Goal: Information Seeking & Learning: Learn about a topic

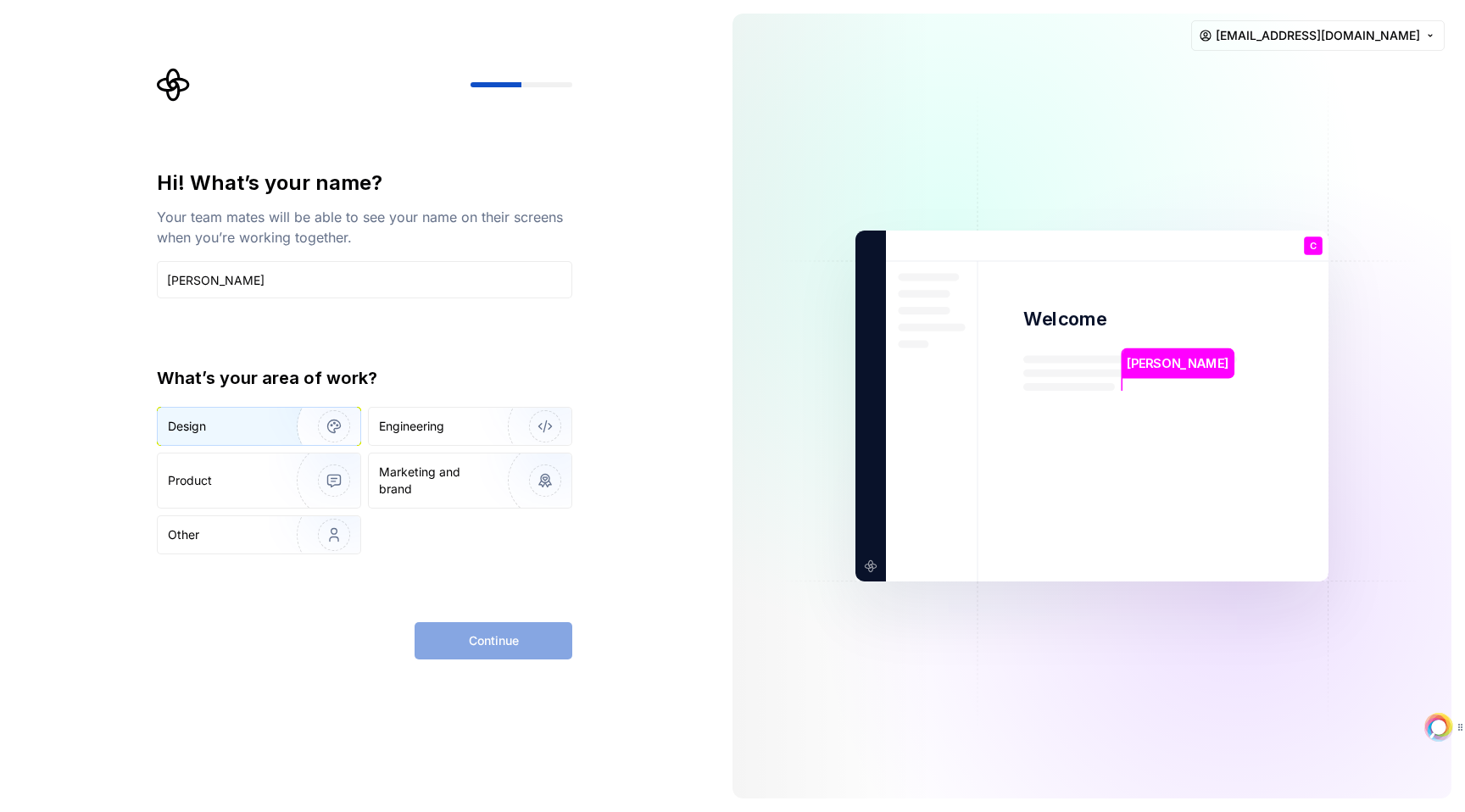
type input "[PERSON_NAME]"
click at [256, 429] on div "Design" at bounding box center [220, 426] width 106 height 17
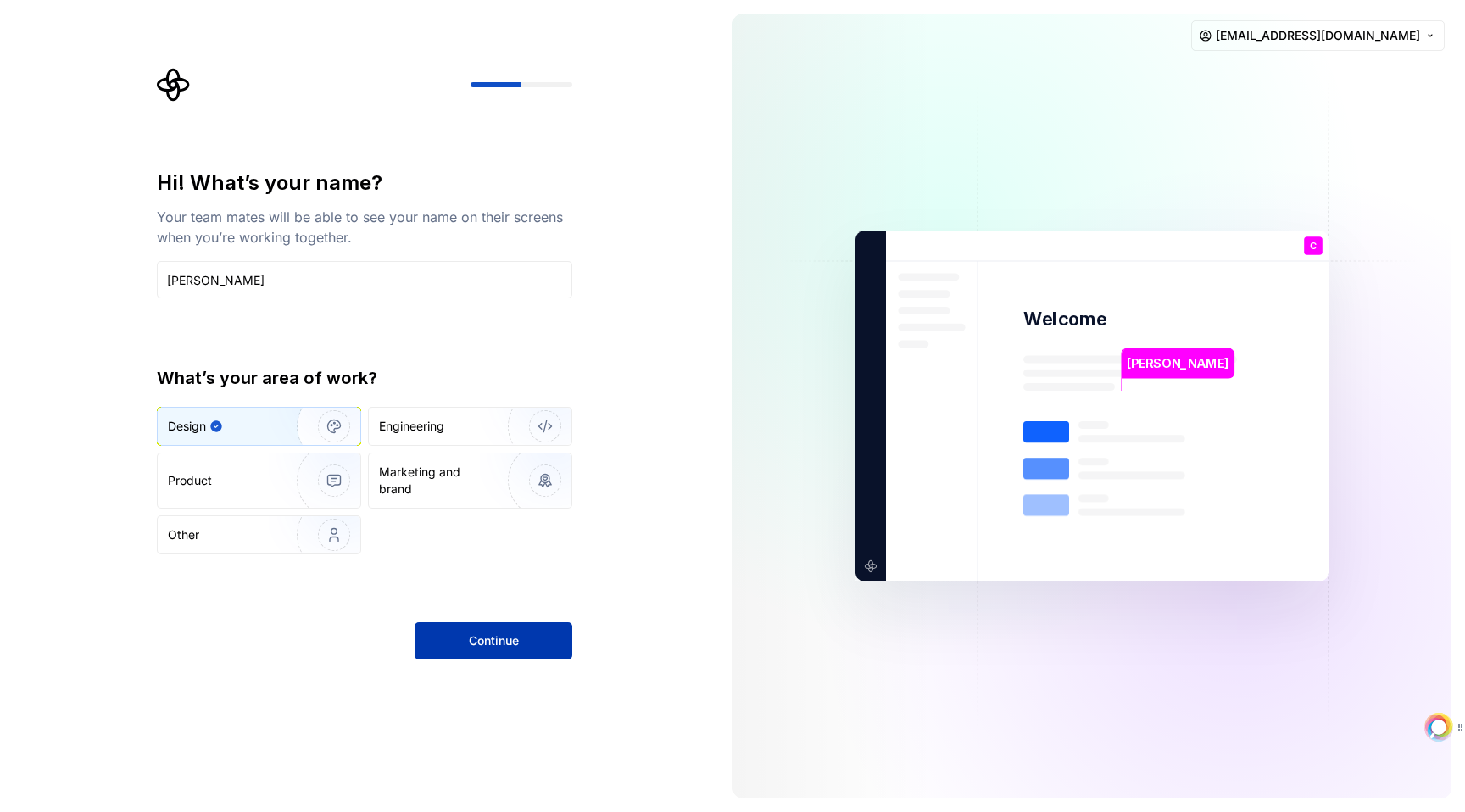
click at [532, 647] on button "Continue" at bounding box center [493, 641] width 157 height 37
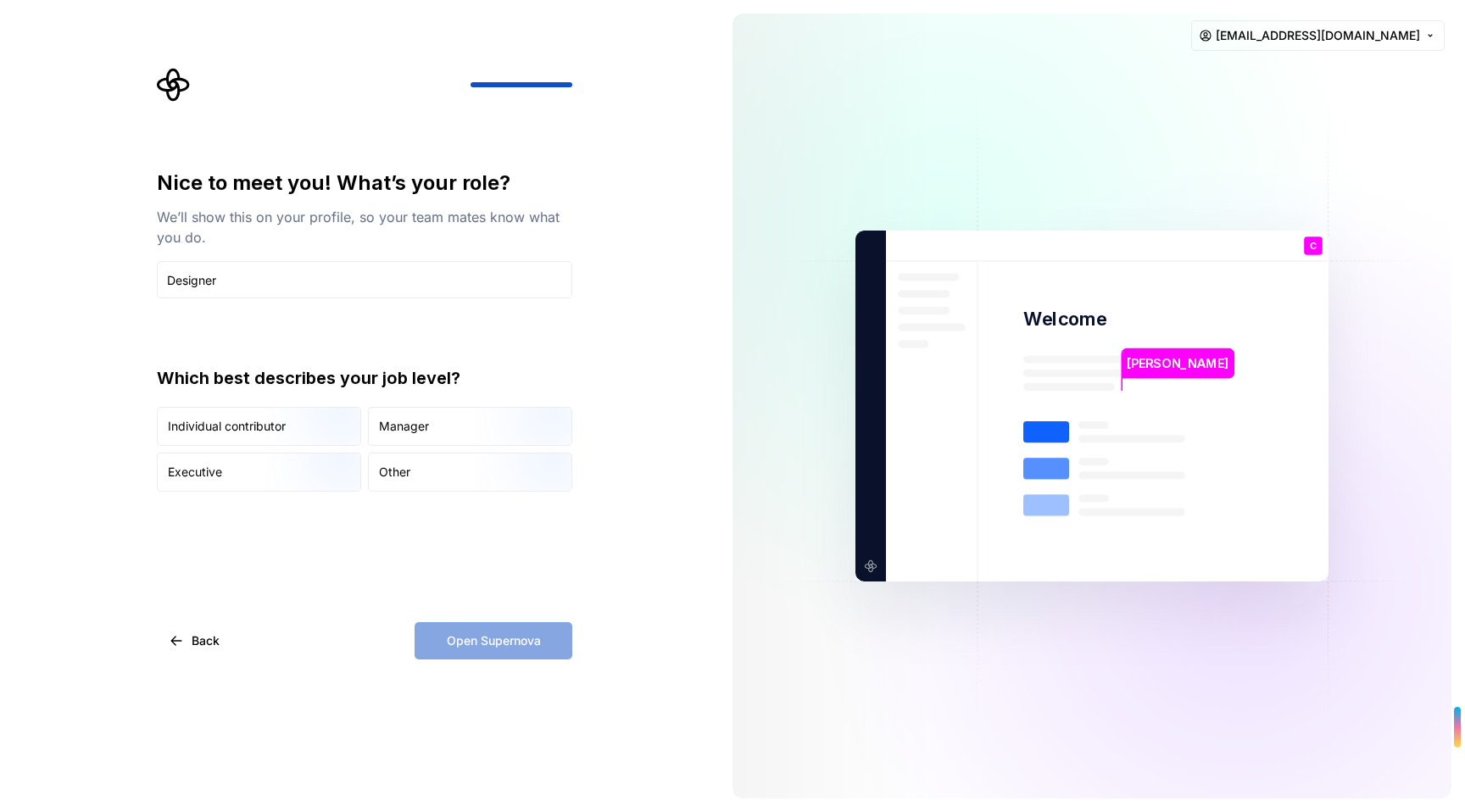
click at [494, 655] on div "Open Supernova" at bounding box center [493, 641] width 157 height 37
click at [480, 345] on div "Nice to meet you! What’s your role? We’ll show this on your profile, so your te…" at bounding box center [365, 330] width 416 height 322
click at [171, 282] on input "Designer" at bounding box center [365, 280] width 416 height 37
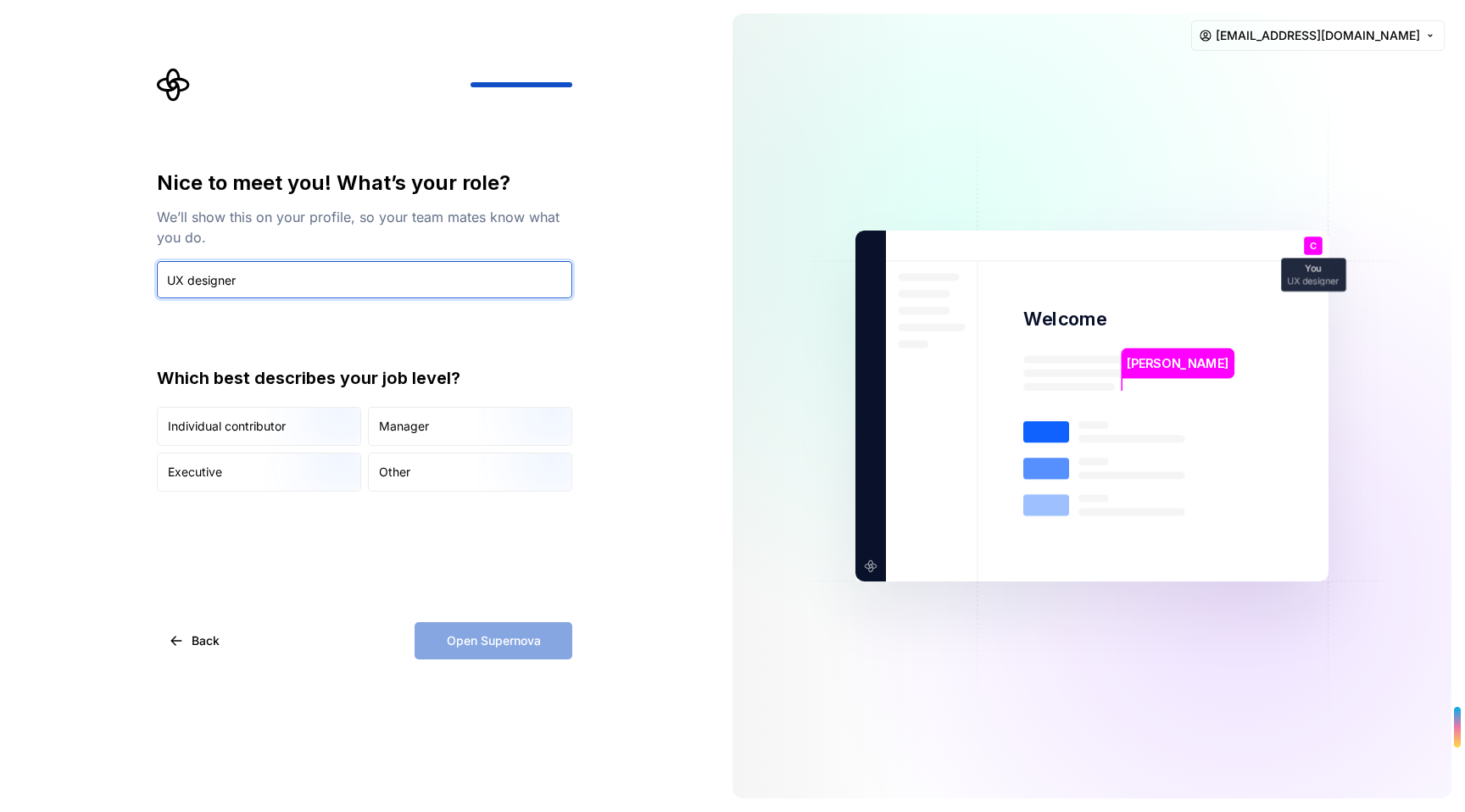
type input "UX designer"
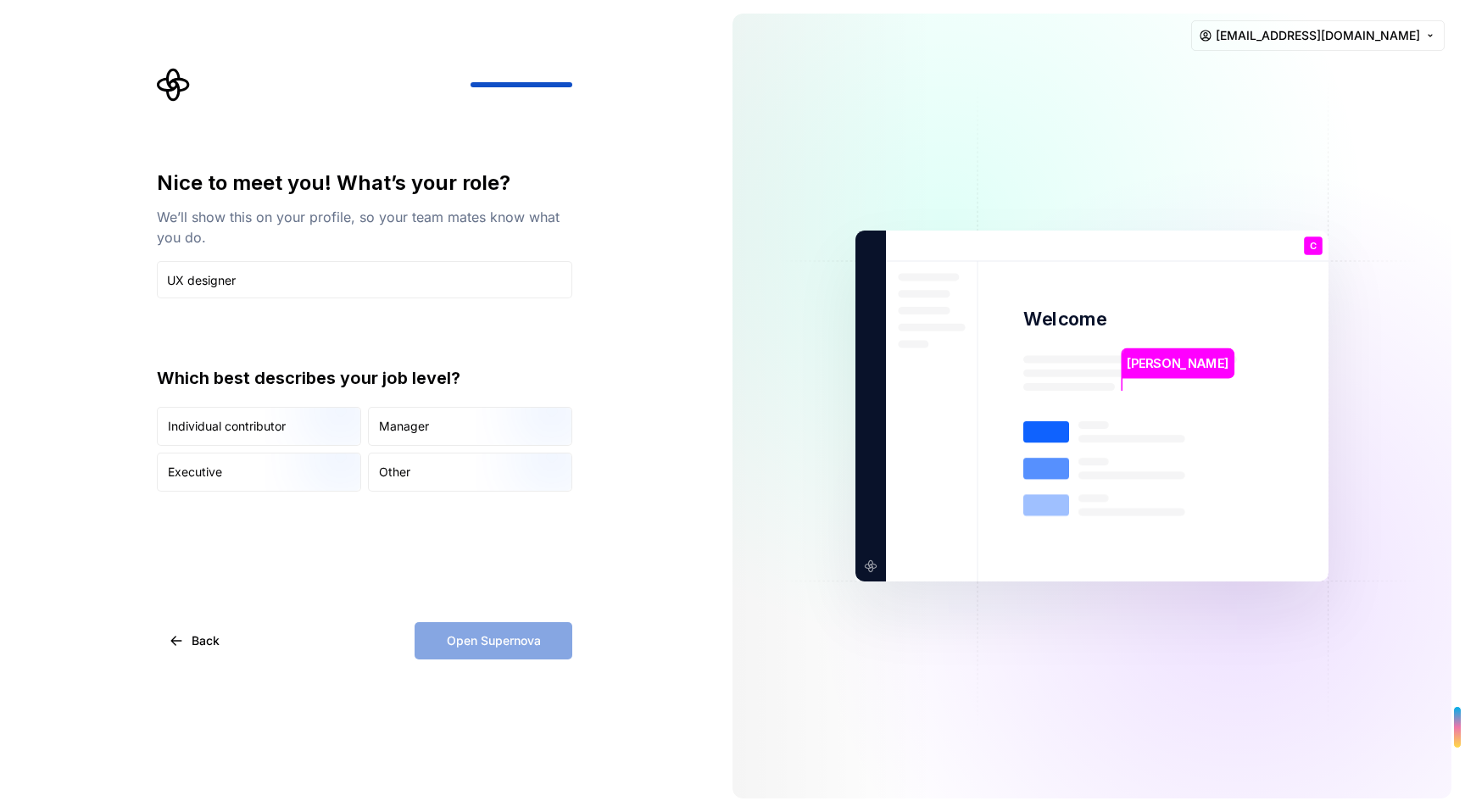
click at [477, 637] on div "Open Supernova" at bounding box center [493, 641] width 157 height 37
click at [294, 425] on img "button" at bounding box center [320, 448] width 108 height 114
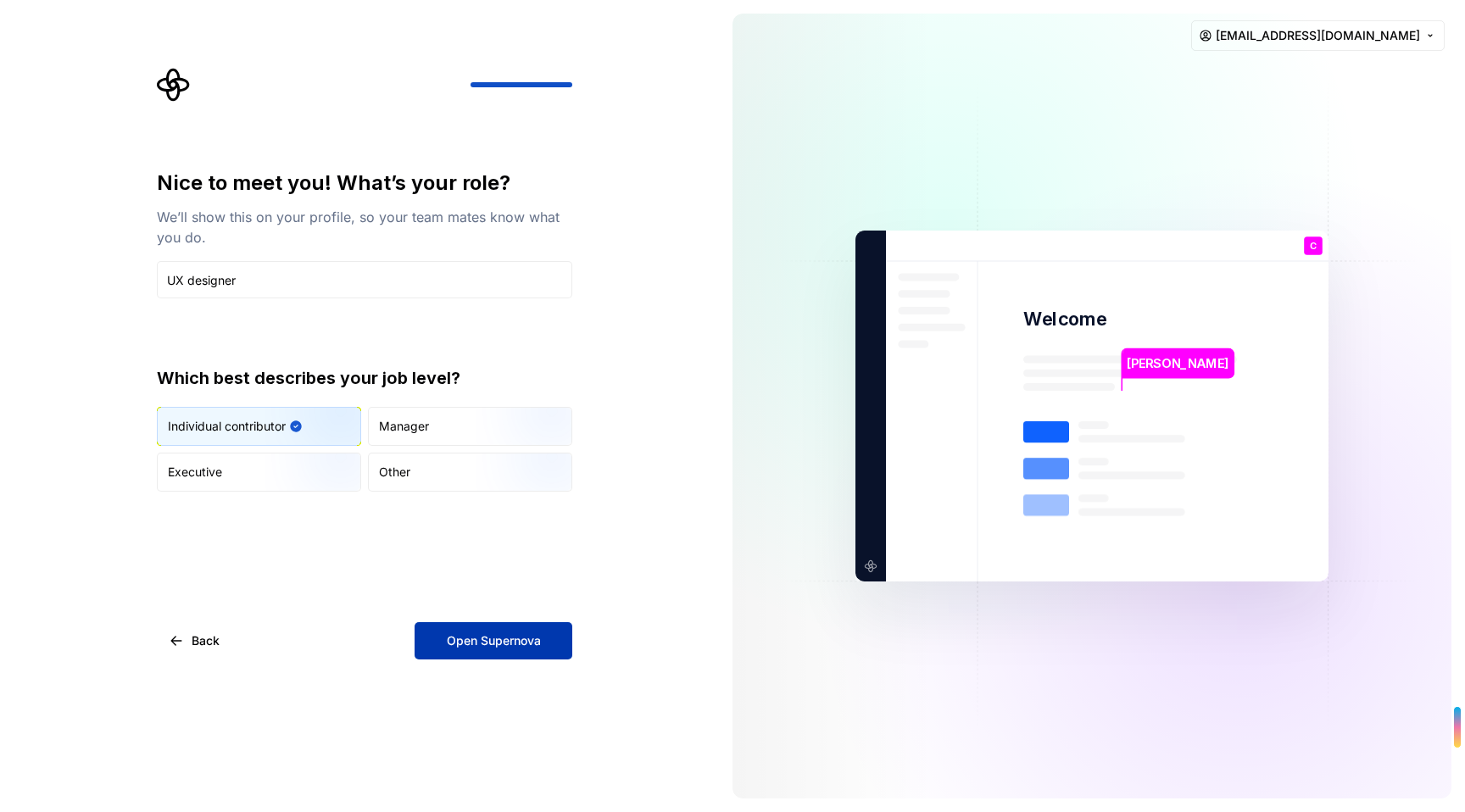
click at [545, 631] on button "Open Supernova" at bounding box center [493, 641] width 157 height 37
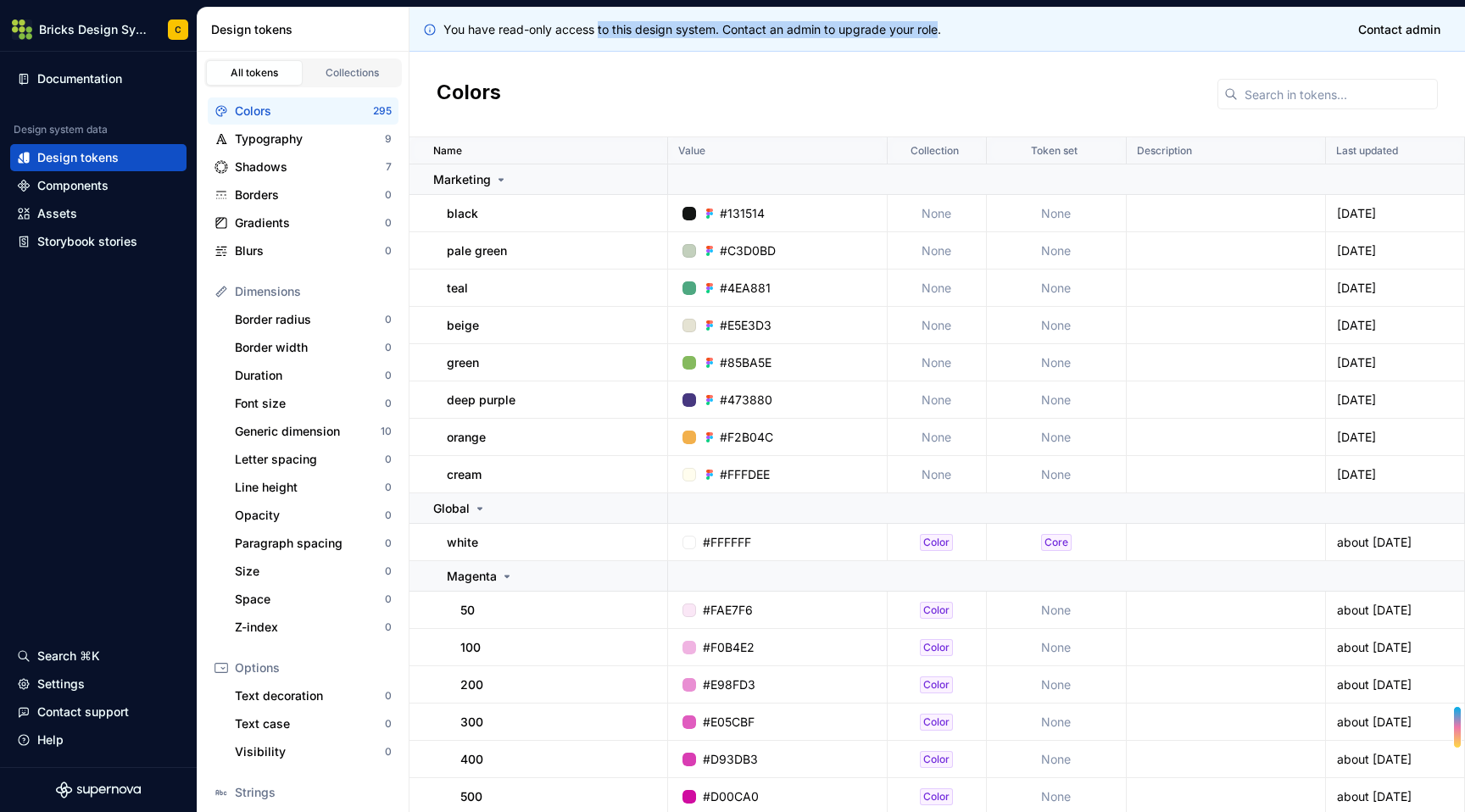
drag, startPoint x: 600, startPoint y: 26, endPoint x: 937, endPoint y: 28, distance: 337.0
click at [937, 28] on p "You have read-only access to this design system. Contact an admin to upgrade yo…" at bounding box center [692, 29] width 498 height 17
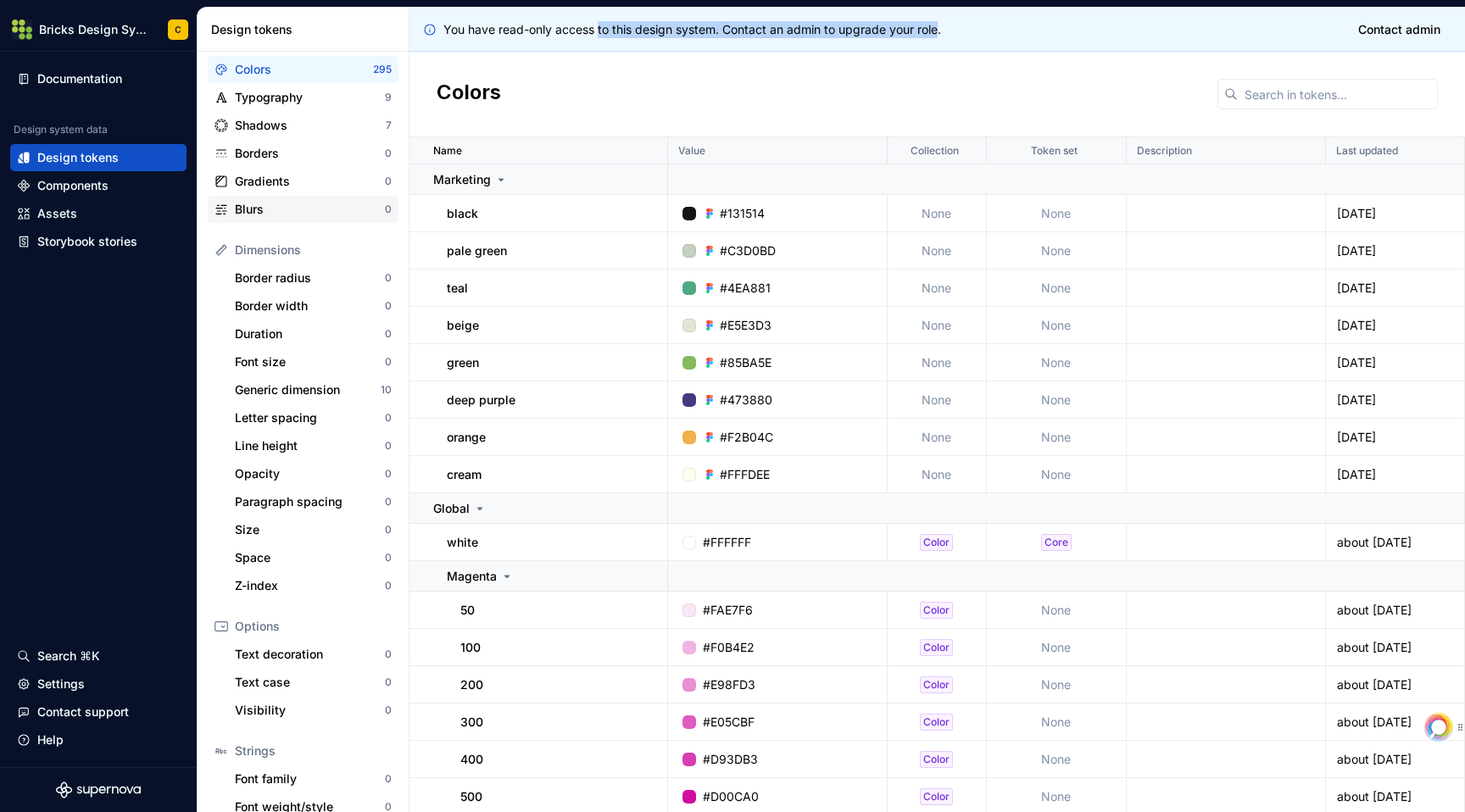
scroll to position [44, 0]
click at [100, 193] on div "Components" at bounding box center [73, 185] width 71 height 17
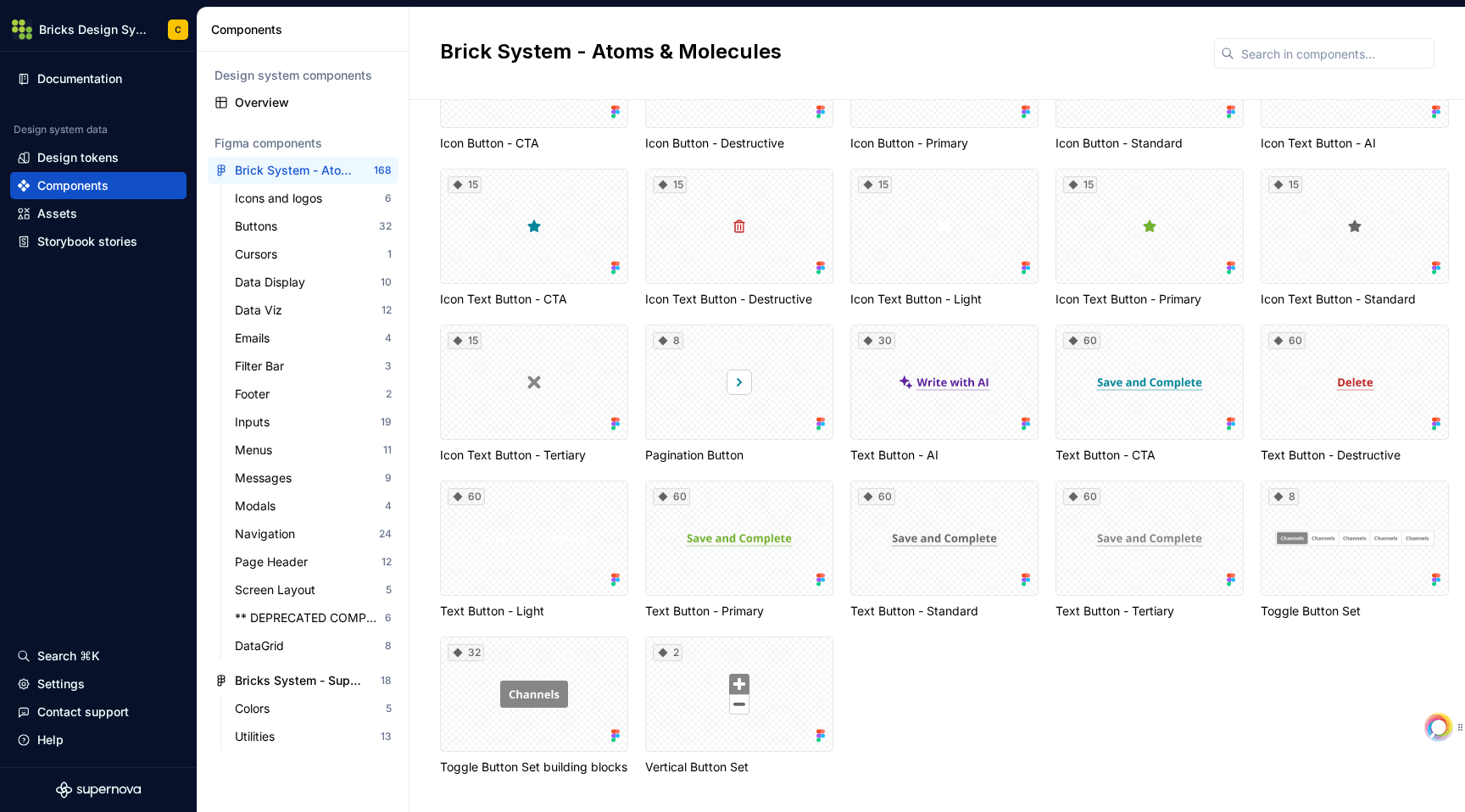
scroll to position [979, 0]
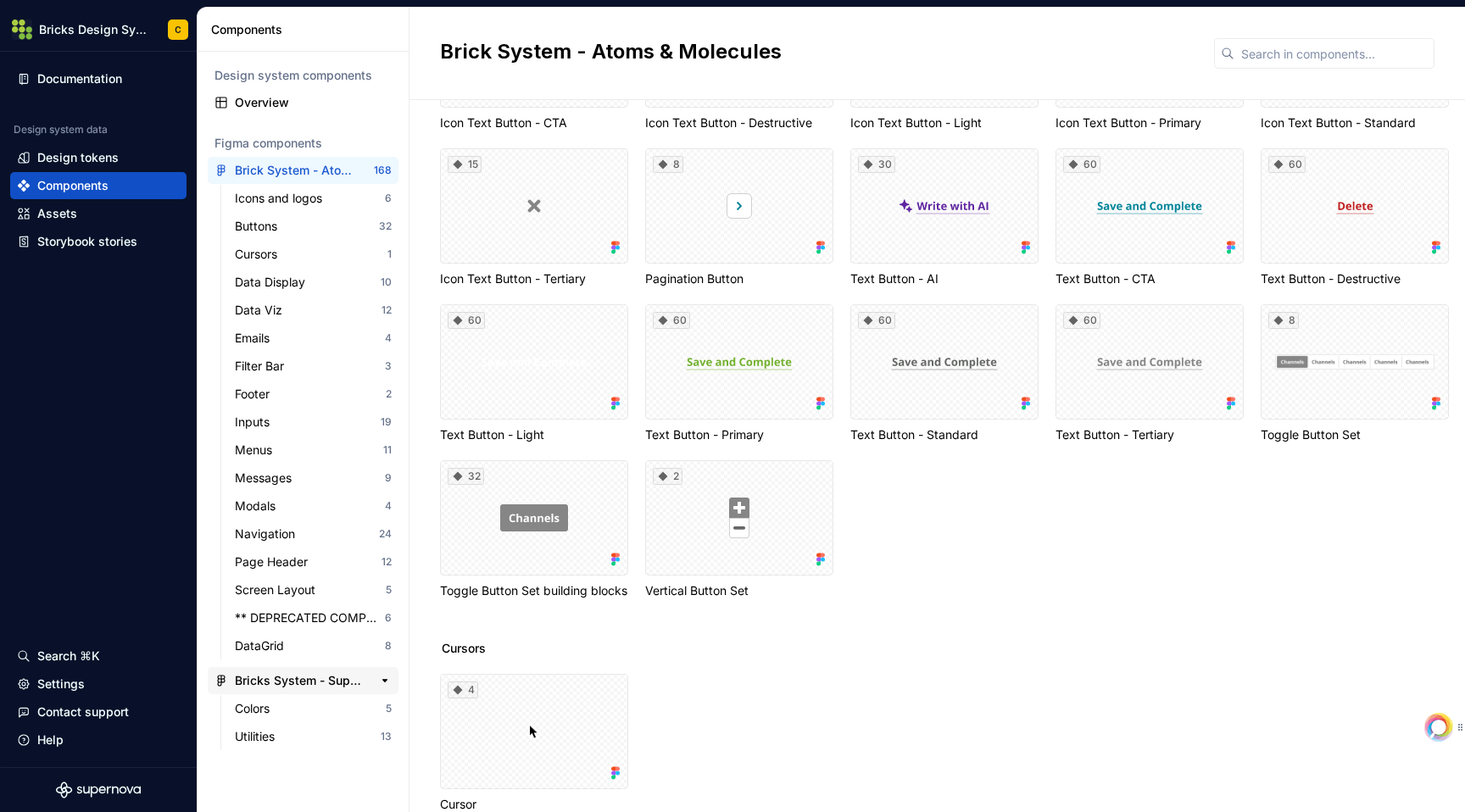
click at [275, 683] on div "Bricks System - Supernova Assets" at bounding box center [298, 681] width 126 height 17
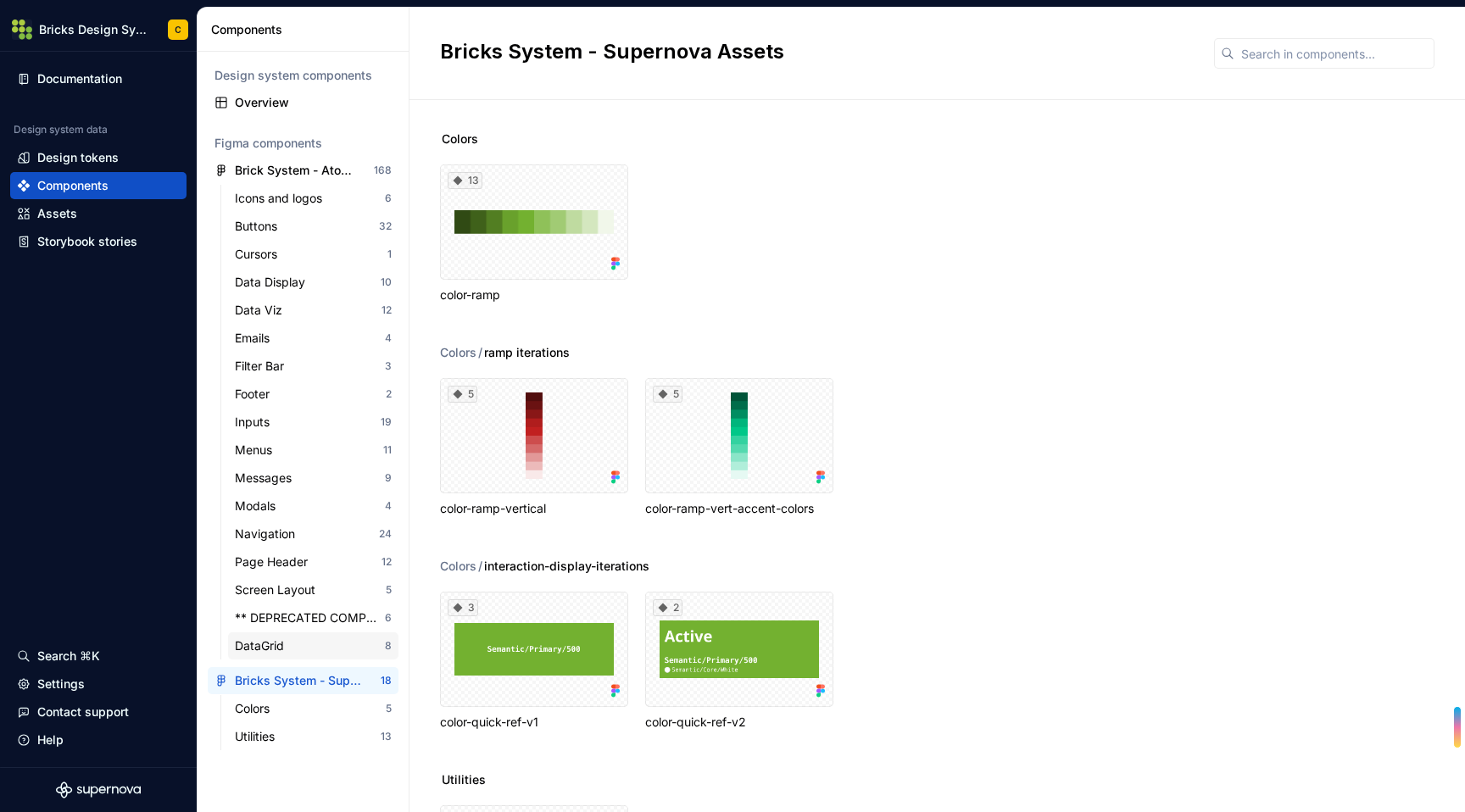
click at [285, 640] on div "DataGrid" at bounding box center [262, 646] width 56 height 17
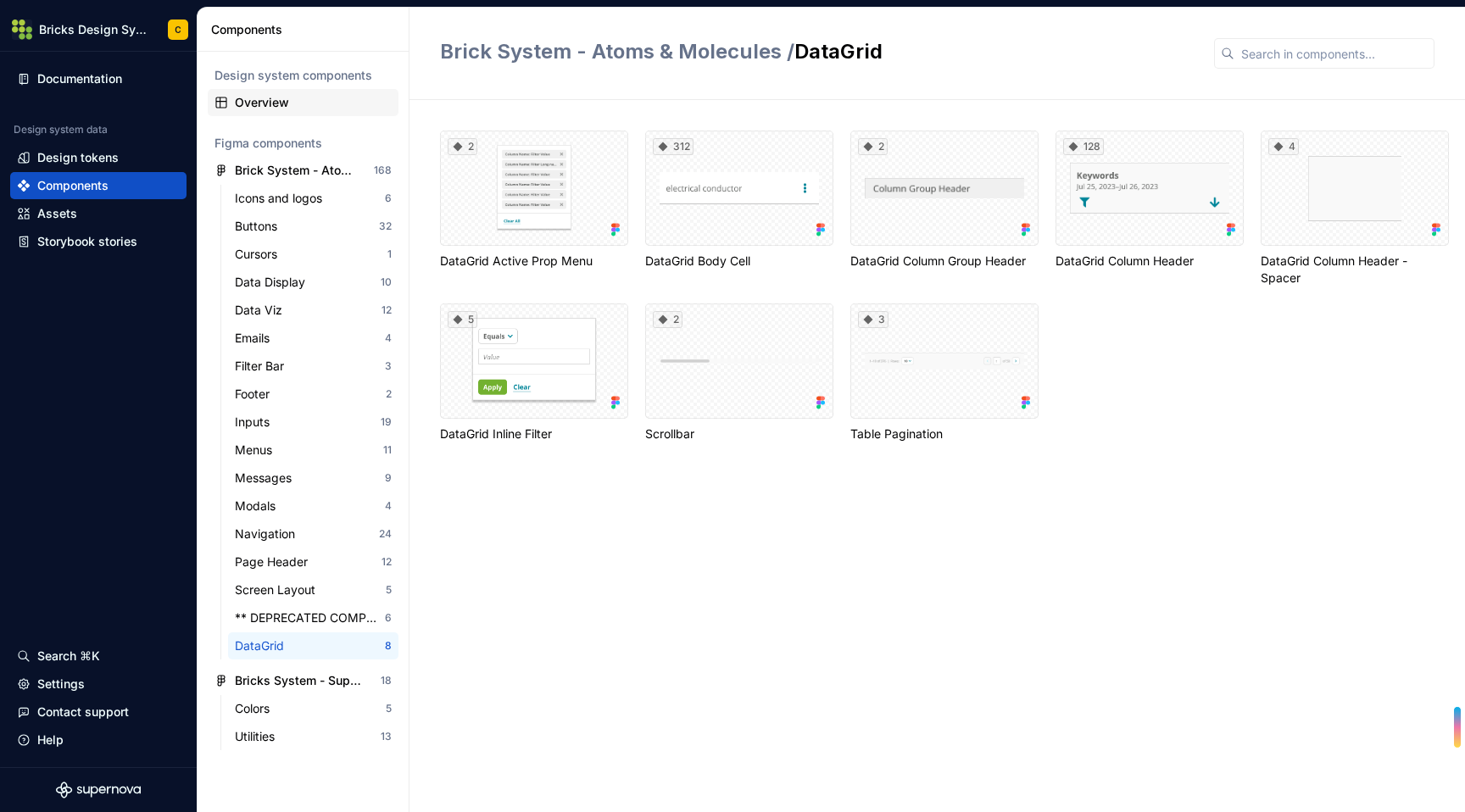
click at [255, 109] on div "Overview" at bounding box center [313, 102] width 157 height 17
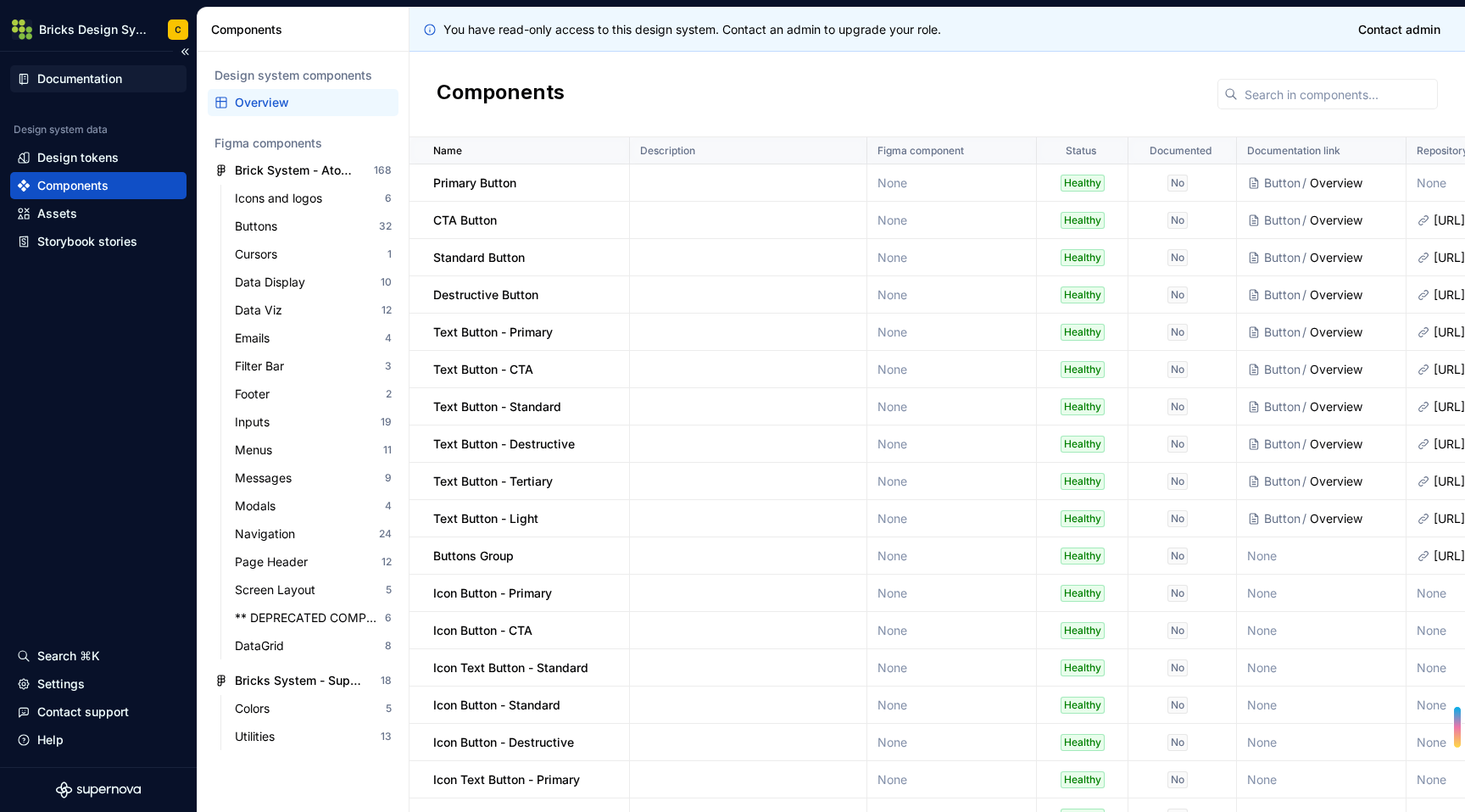
click at [106, 80] on div "Documentation" at bounding box center [79, 78] width 84 height 17
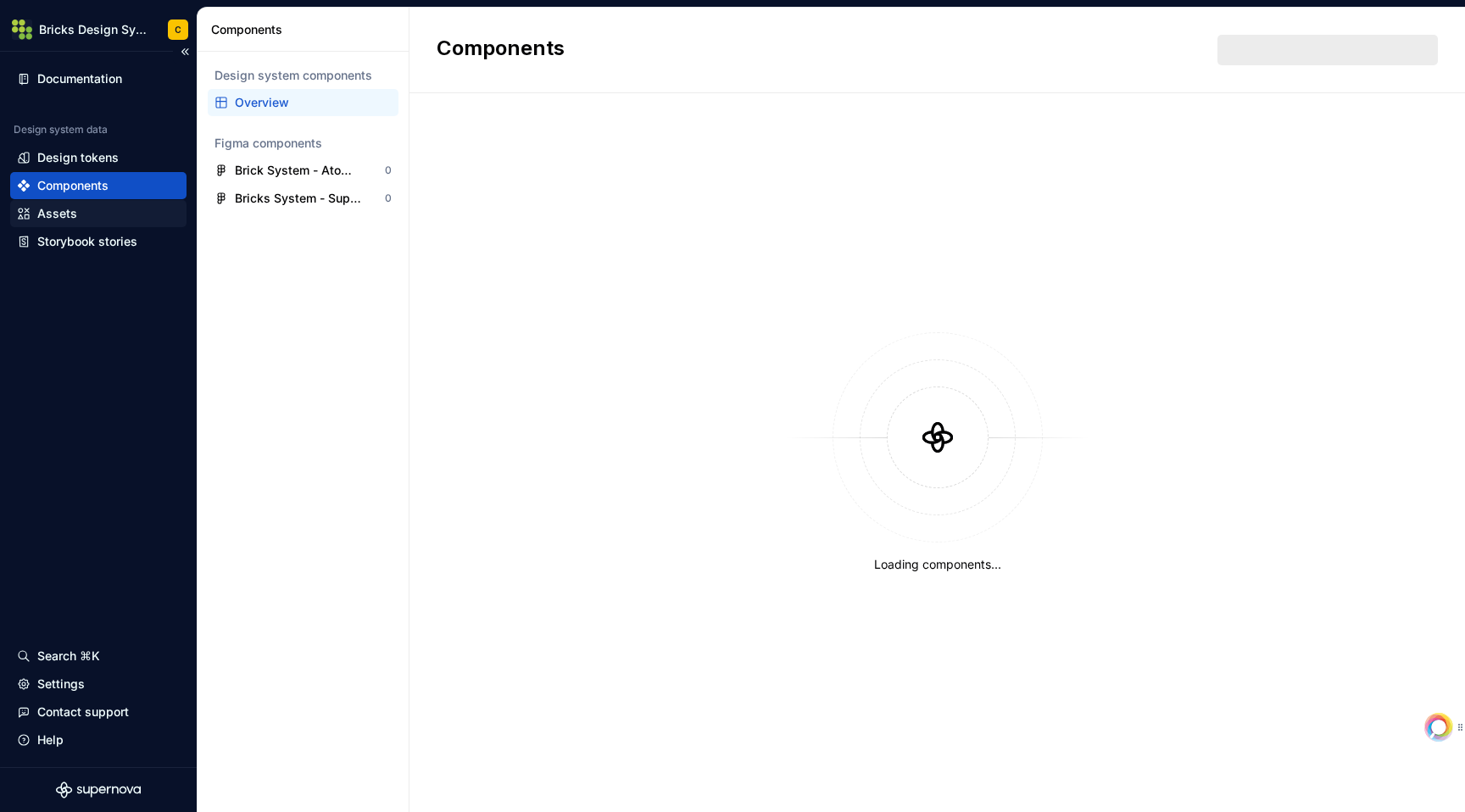
click at [133, 207] on div "Assets" at bounding box center [98, 213] width 163 height 17
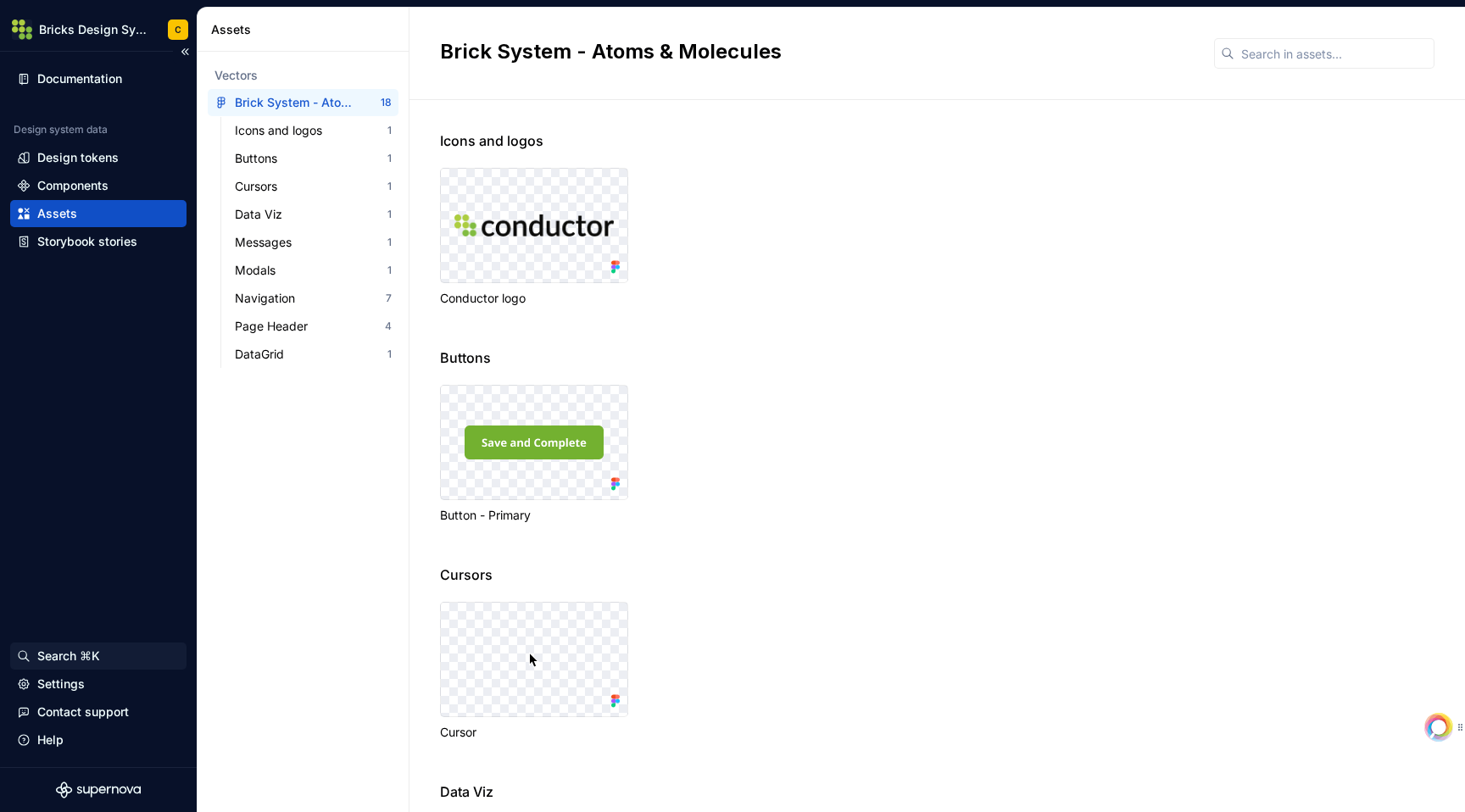
click at [77, 654] on div "Search ⌘K" at bounding box center [68, 656] width 63 height 17
